Goal: Navigation & Orientation: Find specific page/section

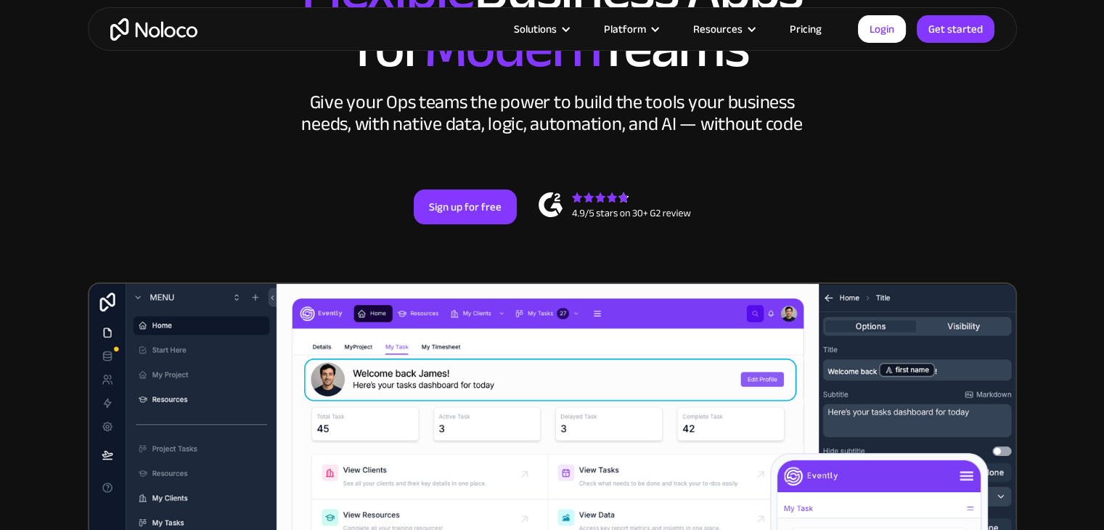
click at [922, 160] on div "New: Connect Noloco to Stripe Custom No-Code Business Apps Platform Flexible Bu…" at bounding box center [552, 79] width 929 height 377
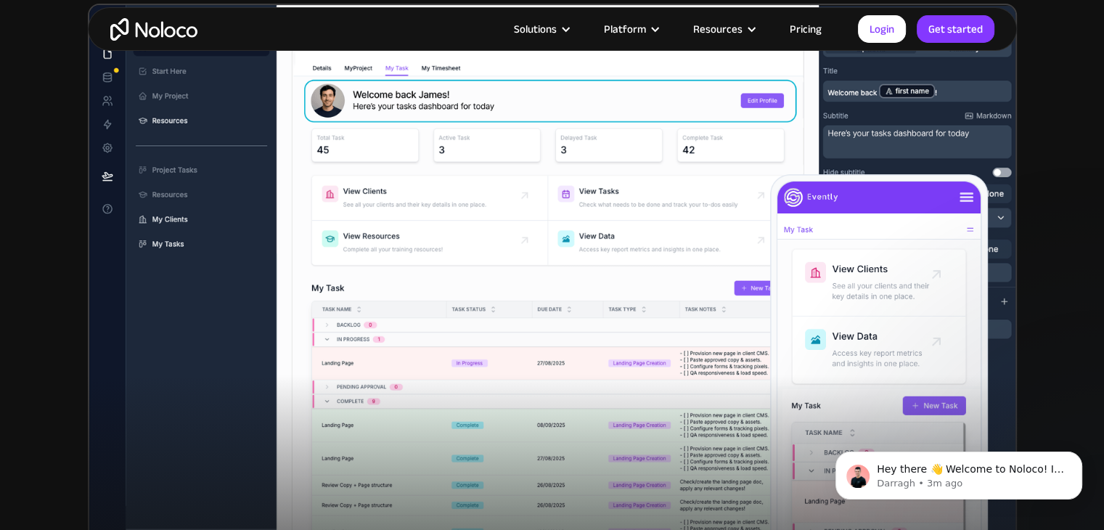
scroll to position [435, 0]
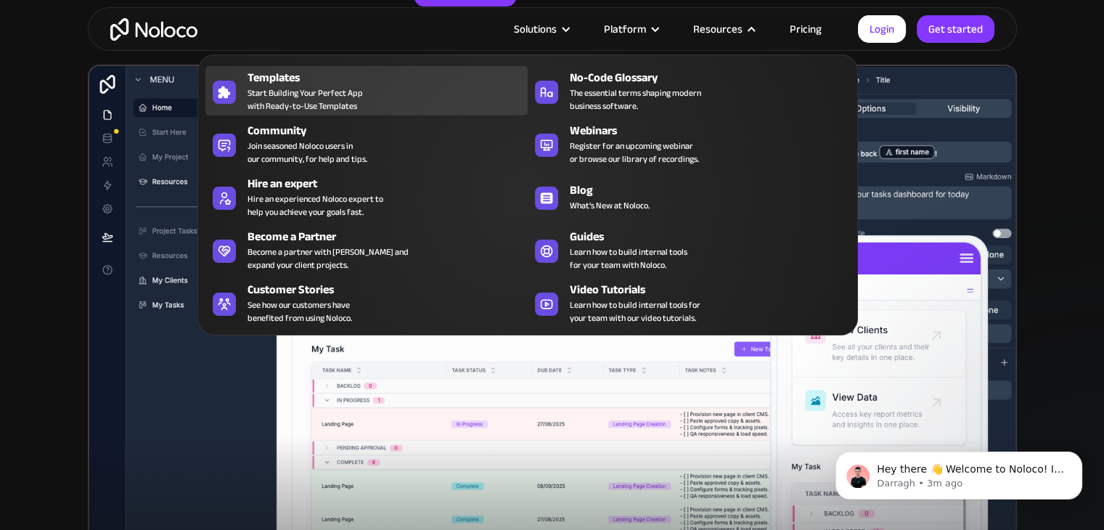
click at [362, 78] on div "Templates" at bounding box center [390, 77] width 287 height 17
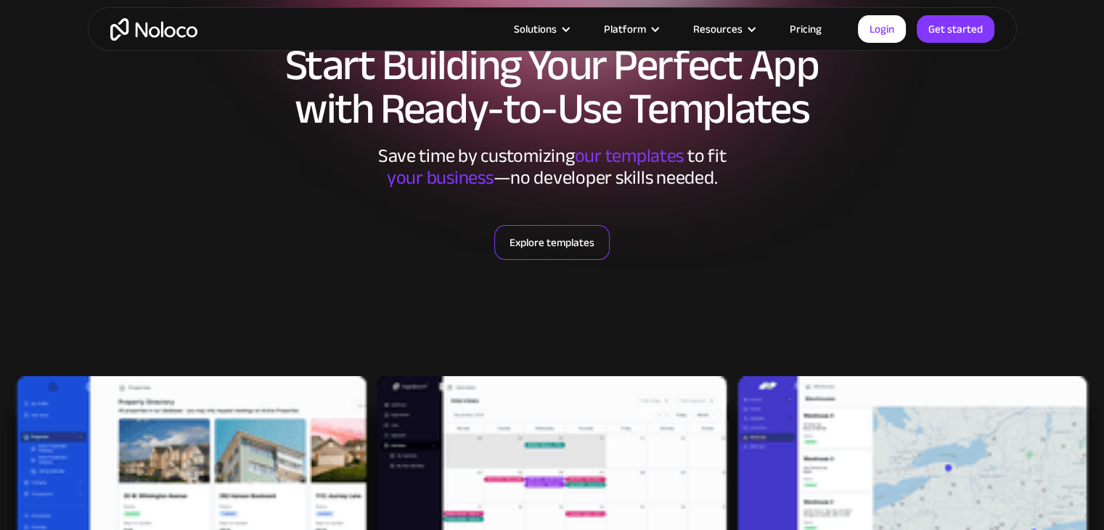
click at [537, 251] on link "Explore templates" at bounding box center [551, 242] width 115 height 35
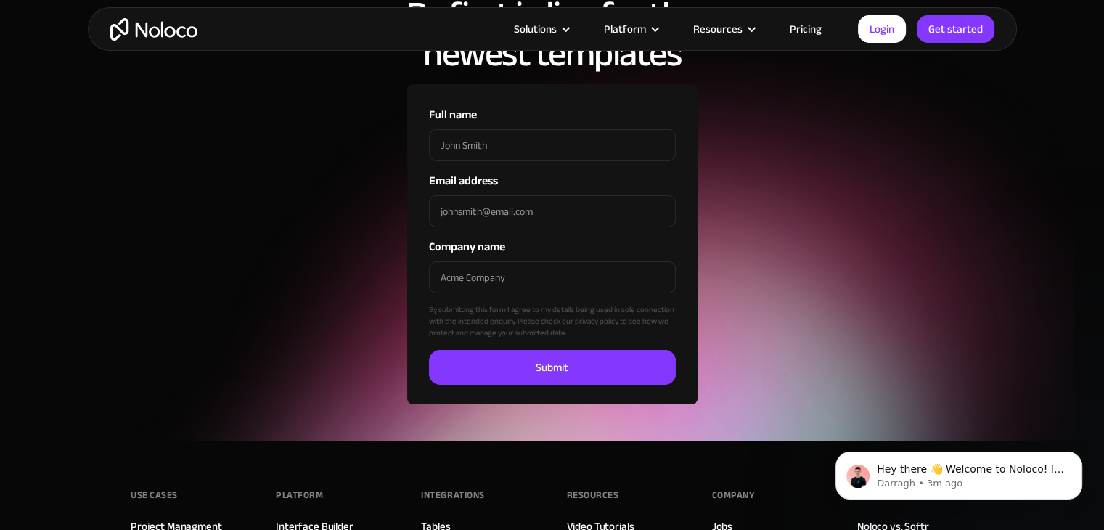
scroll to position [5200, 0]
